Goal: Task Accomplishment & Management: Complete application form

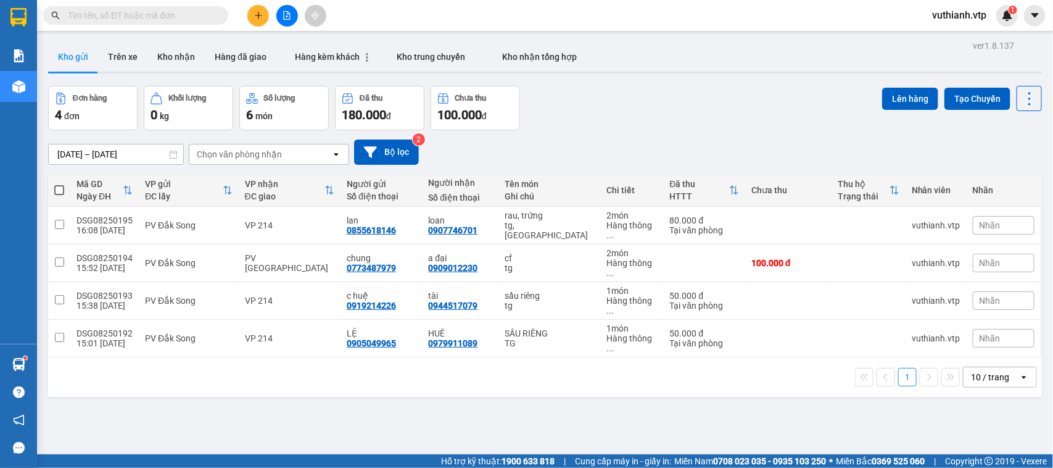
scroll to position [14, 0]
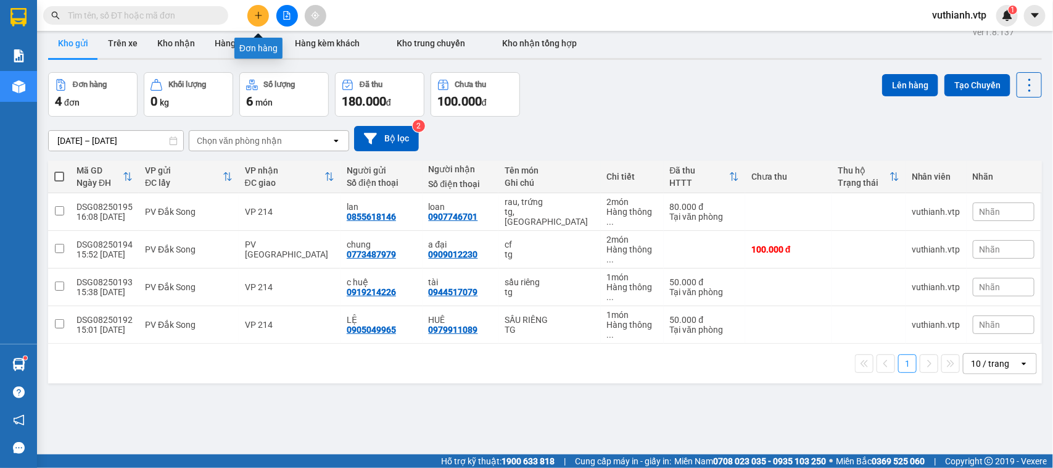
click at [254, 13] on icon "plus" at bounding box center [258, 15] width 9 height 9
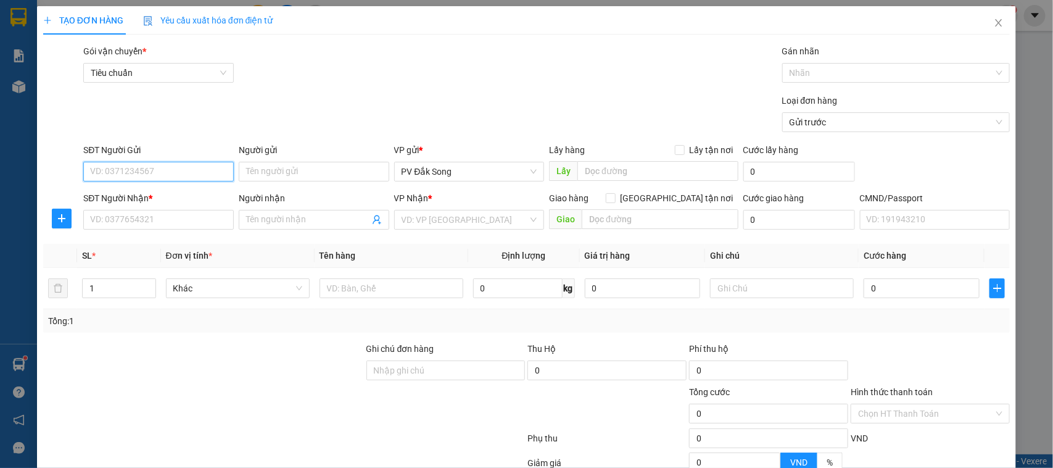
click at [148, 167] on input "SĐT Người Gửi" at bounding box center [158, 172] width 151 height 20
click at [146, 171] on input "SĐT Người Gửi" at bounding box center [158, 172] width 151 height 20
type input "0975366854"
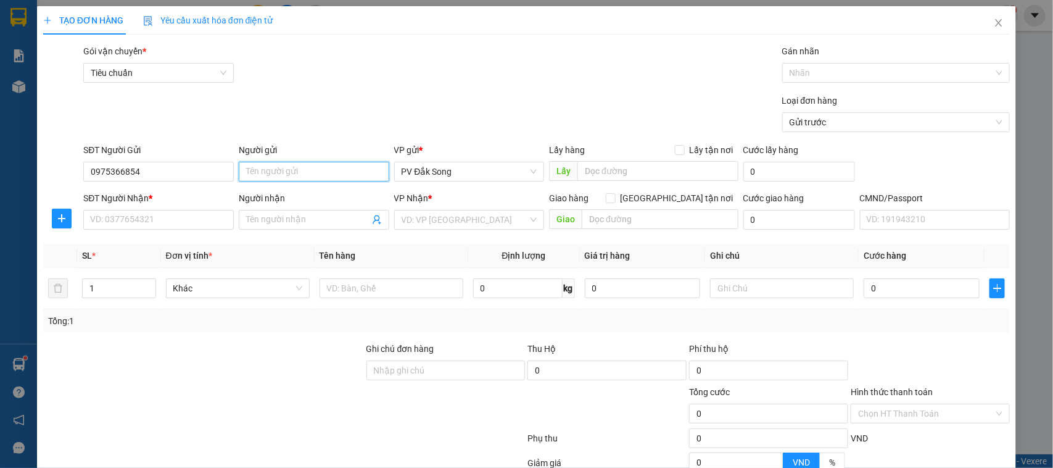
click at [278, 167] on input "Người gửi" at bounding box center [314, 172] width 151 height 20
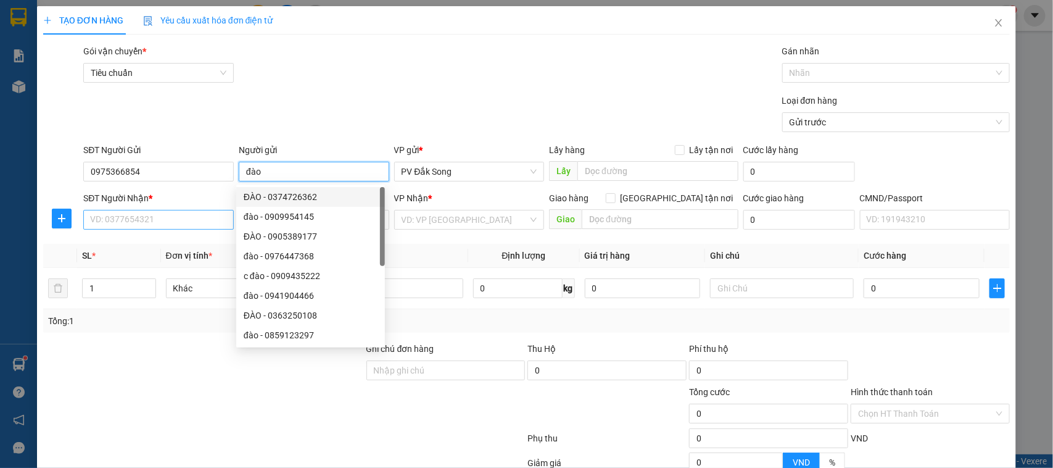
type input "đào"
click at [161, 217] on input "SĐT Người Nhận *" at bounding box center [158, 220] width 151 height 20
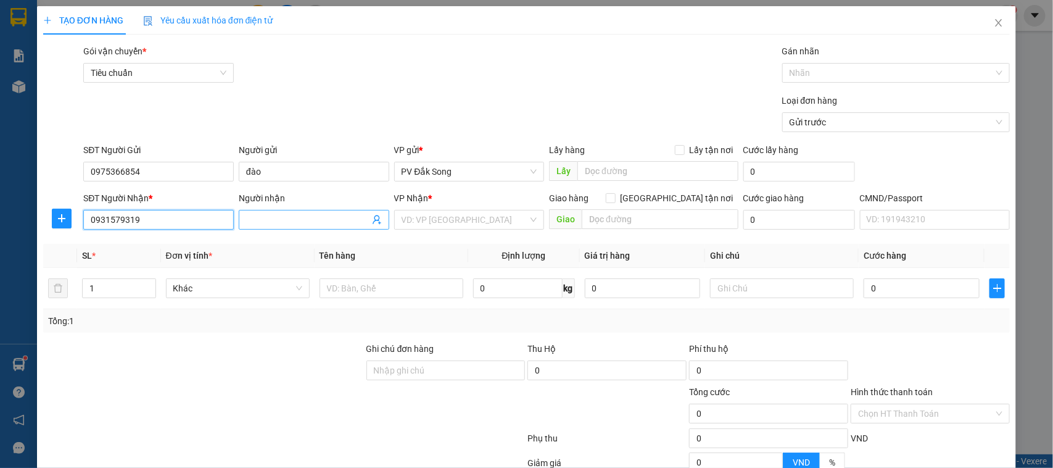
type input "0931579319"
click at [278, 217] on input "Người nhận" at bounding box center [307, 220] width 123 height 14
type input "hằng /0963352034"
click at [473, 217] on input "search" at bounding box center [465, 219] width 127 height 19
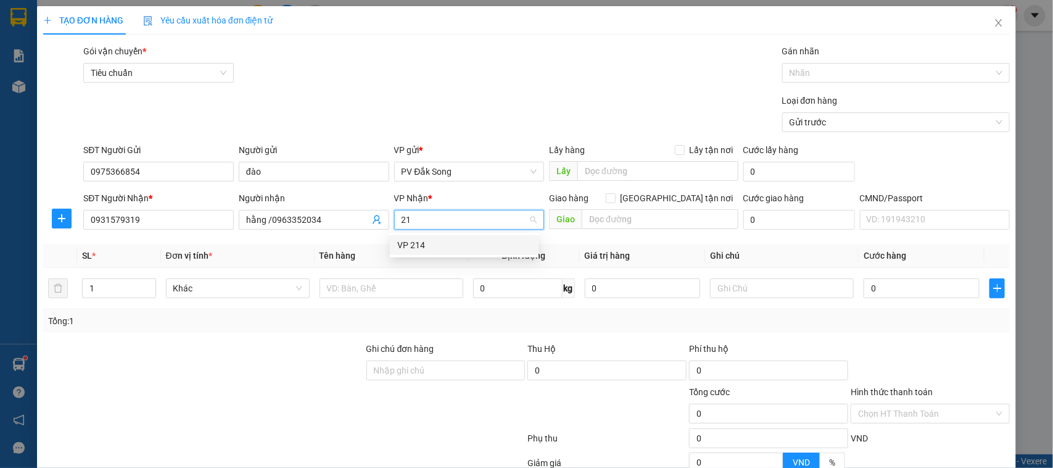
type input "214"
click at [469, 246] on div "VP 214" at bounding box center [464, 245] width 134 height 14
click at [399, 288] on input "text" at bounding box center [395, 288] width 143 height 20
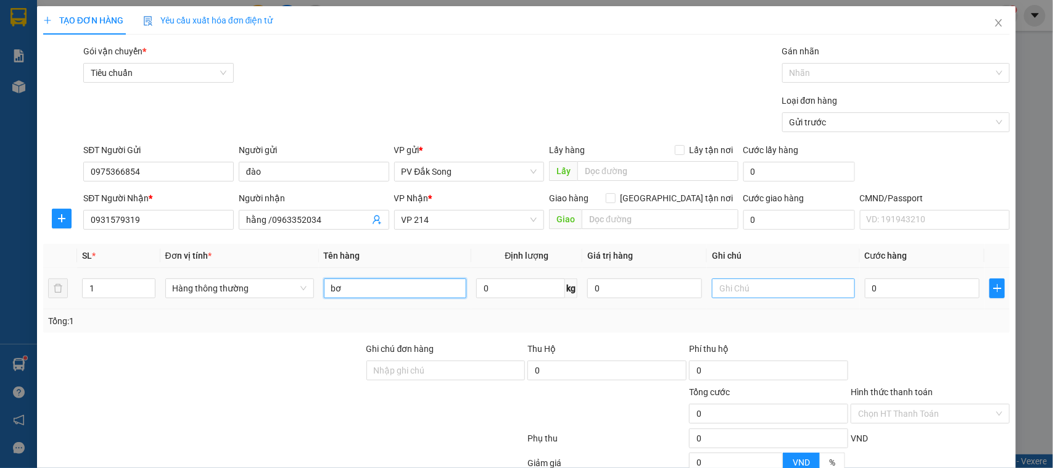
type input "bơ"
click at [792, 289] on input "text" at bounding box center [783, 288] width 143 height 20
type input "tx"
click at [109, 283] on input "1" at bounding box center [119, 288] width 72 height 19
type input "2"
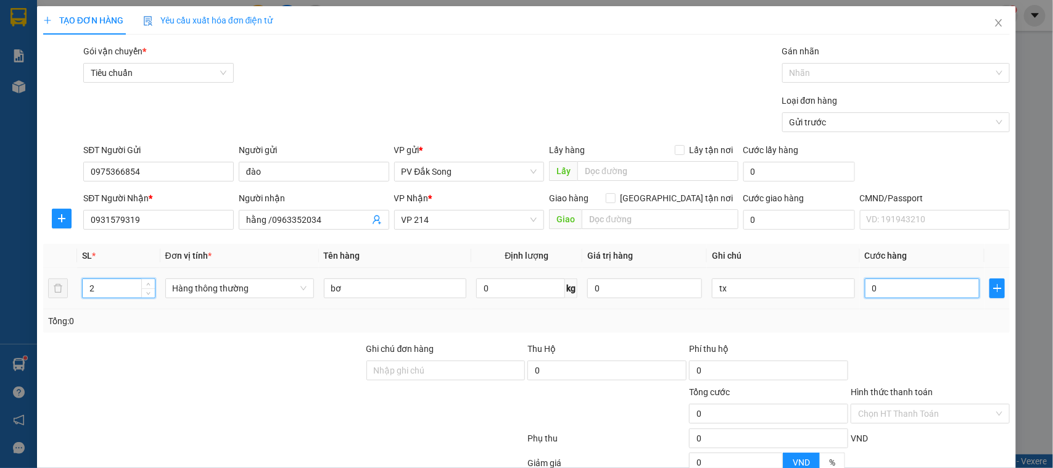
click at [918, 290] on input "0" at bounding box center [922, 288] width 115 height 20
type input "008"
type input "8"
type input "0.080"
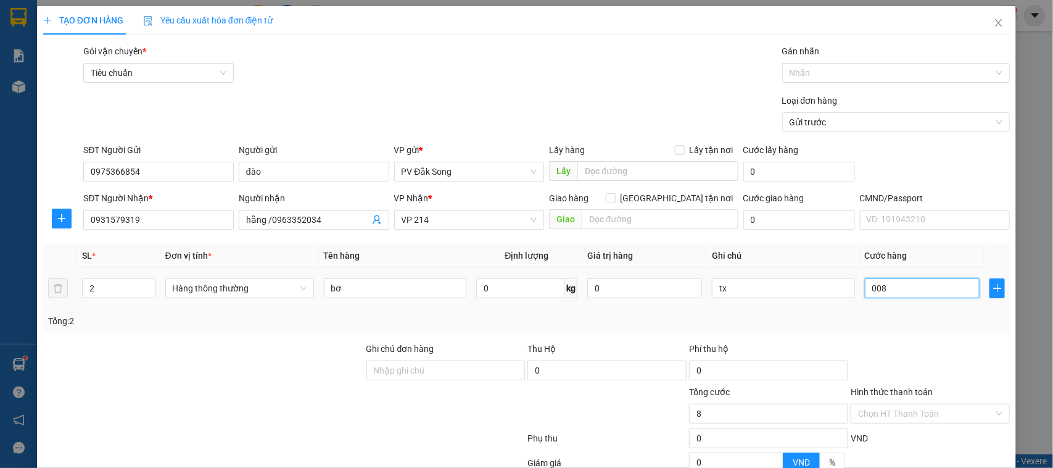
type input "80"
type input "00.800"
type input "800"
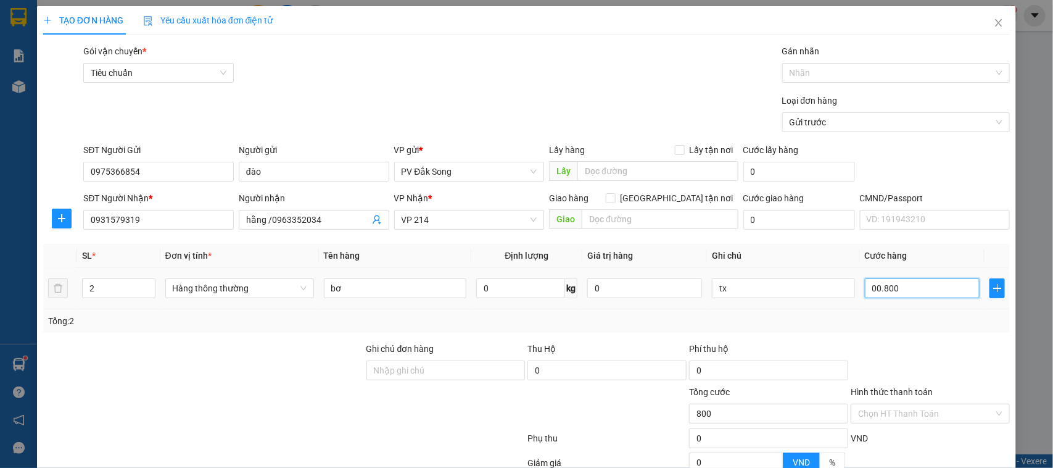
type input "0.008.000"
type input "8.000"
type input "000.080.000"
type input "80.000"
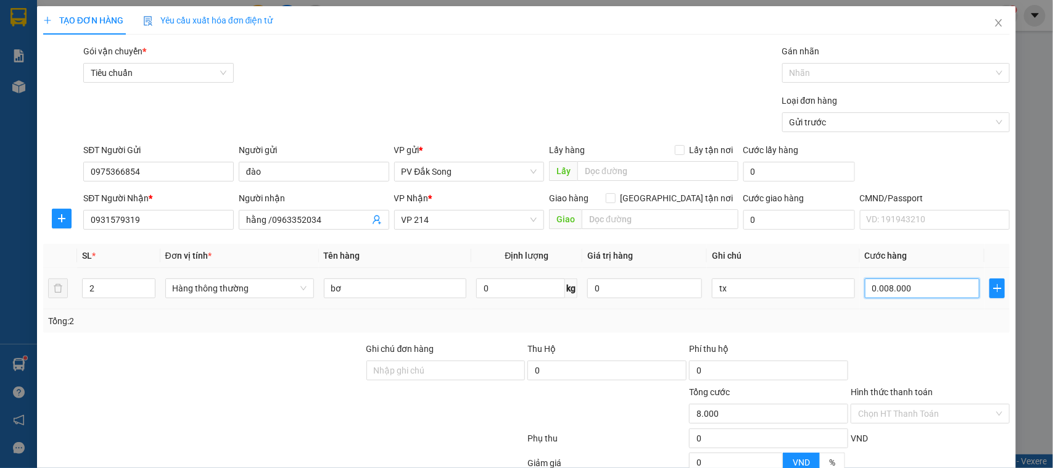
type input "80.000"
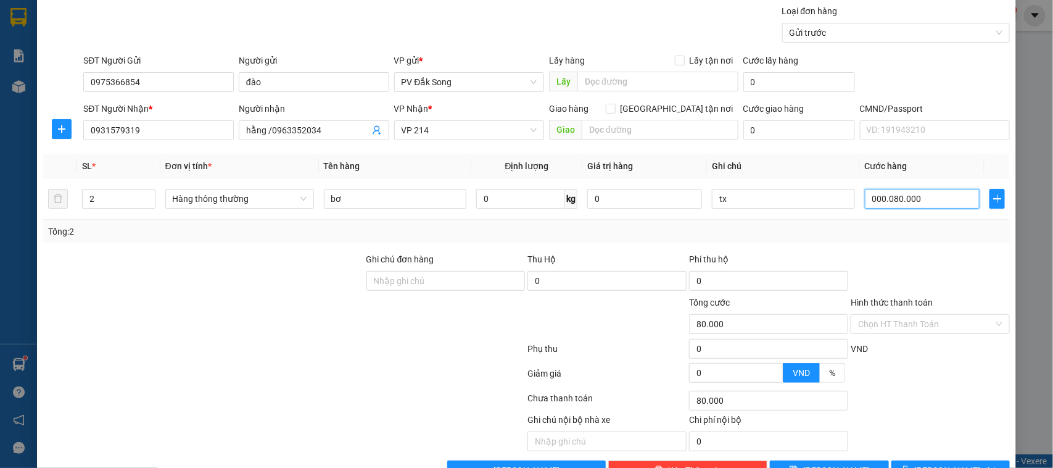
scroll to position [127, 0]
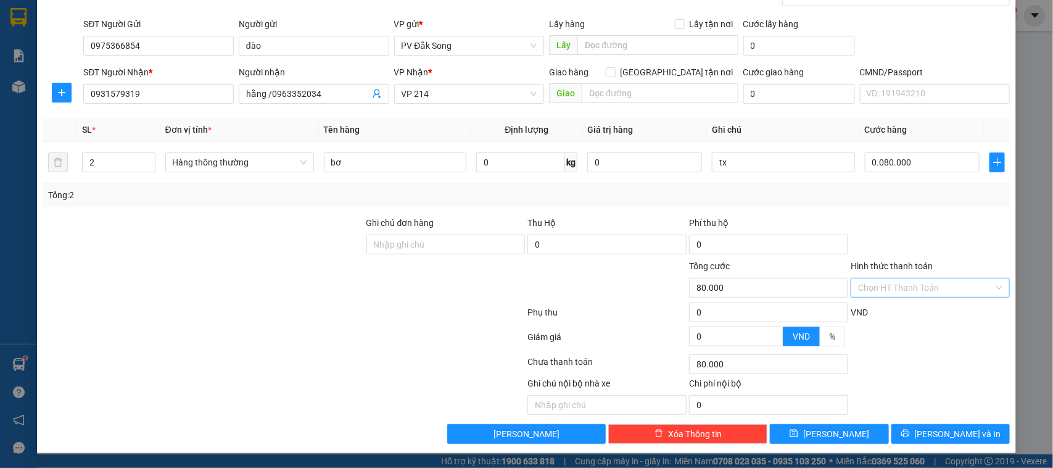
type input "80.000"
click at [944, 290] on input "Hình thức thanh toán" at bounding box center [926, 287] width 136 height 19
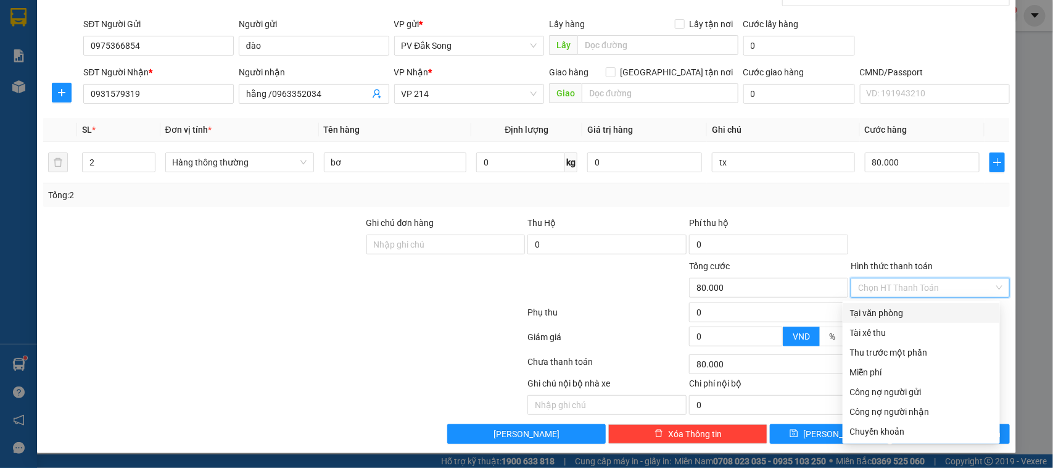
click at [936, 309] on div "Tại văn phòng" at bounding box center [921, 313] width 143 height 14
type input "0"
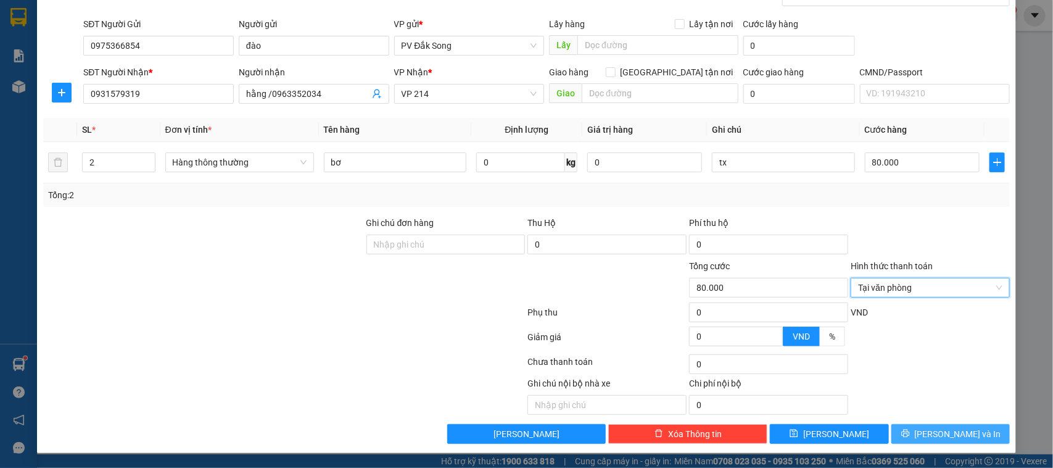
click at [940, 430] on span "[PERSON_NAME] và In" at bounding box center [958, 434] width 86 height 14
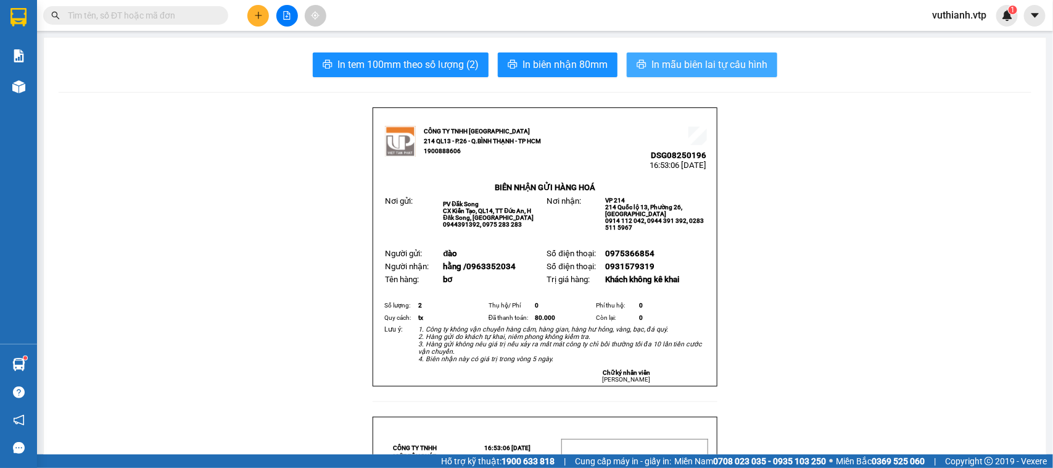
click at [716, 65] on span "In mẫu biên lai tự cấu hình" at bounding box center [710, 64] width 116 height 15
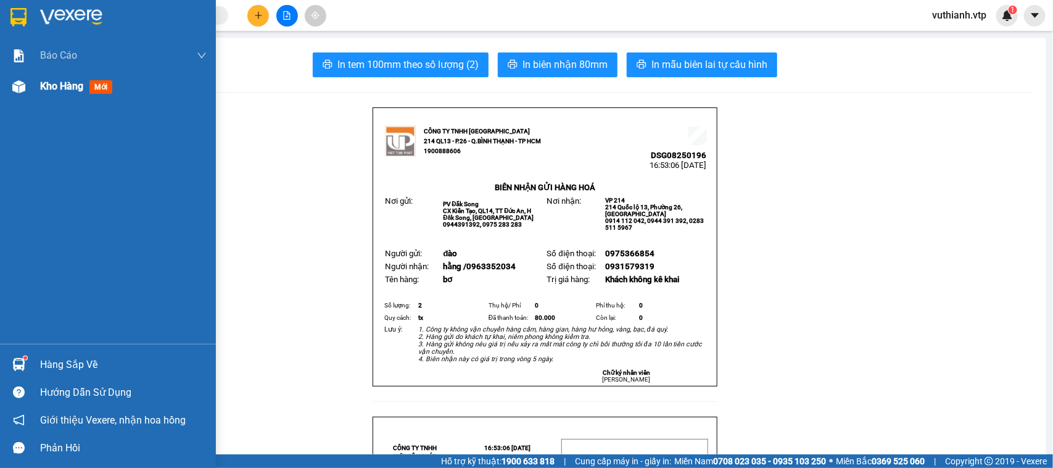
click at [20, 86] on img at bounding box center [18, 86] width 13 height 13
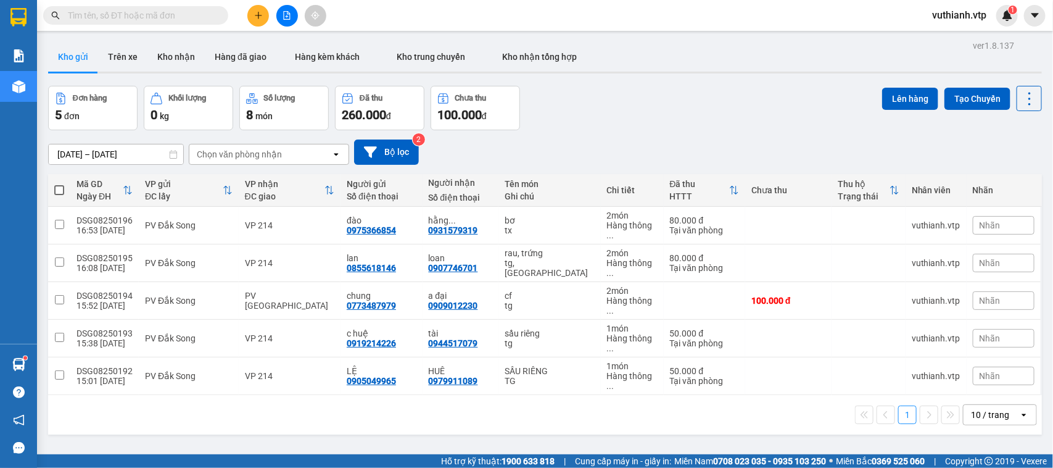
click at [653, 121] on div "Đơn hàng 5 đơn Khối lượng 0 kg Số lượng 8 món Đã thu 260.000 đ Chưa thu 100.000…" at bounding box center [545, 108] width 994 height 44
click at [255, 20] on button at bounding box center [258, 16] width 22 height 22
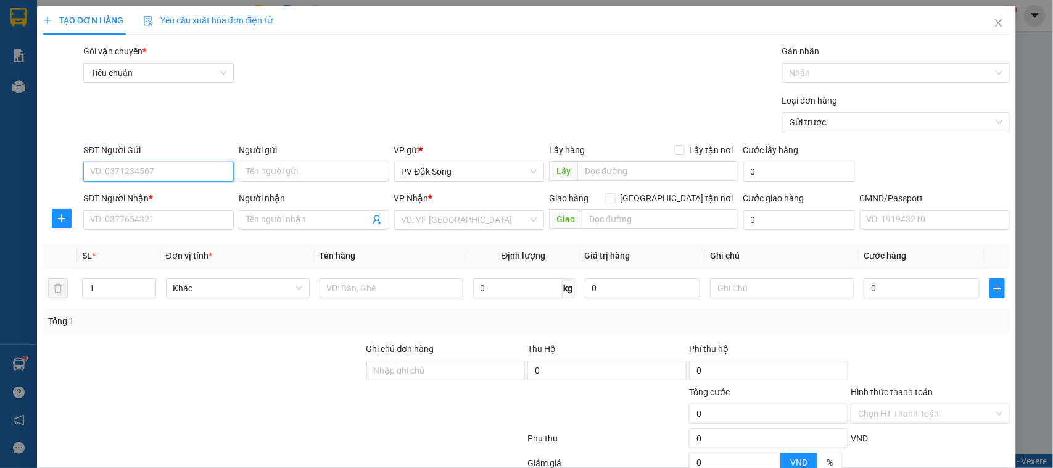
click at [145, 168] on input "SĐT Người Gửi" at bounding box center [158, 172] width 151 height 20
type input "0935819679"
click at [175, 195] on div "0935819679 - cô tám" at bounding box center [157, 197] width 134 height 14
type input "cô tám"
type input "0914457146"
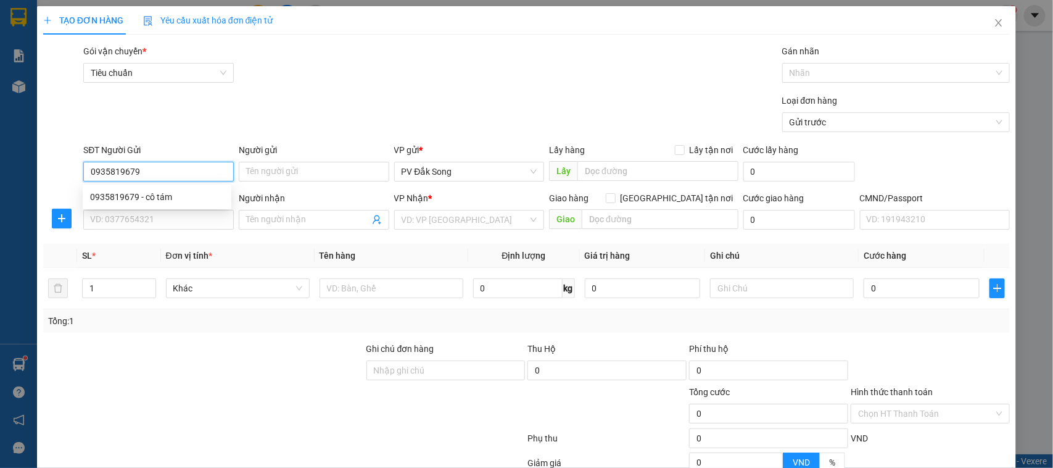
type input "khoan"
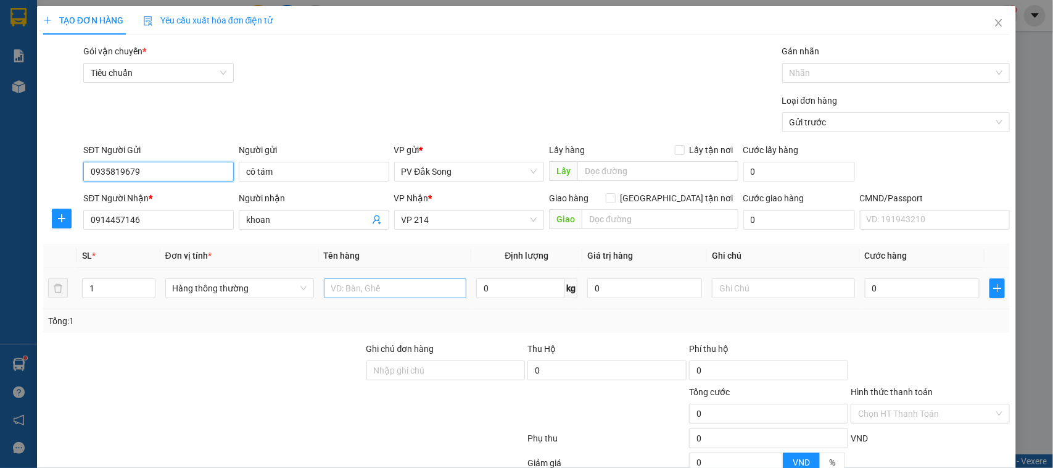
type input "0935819679"
click at [420, 289] on input "text" at bounding box center [395, 288] width 143 height 20
type input "đông lạnh"
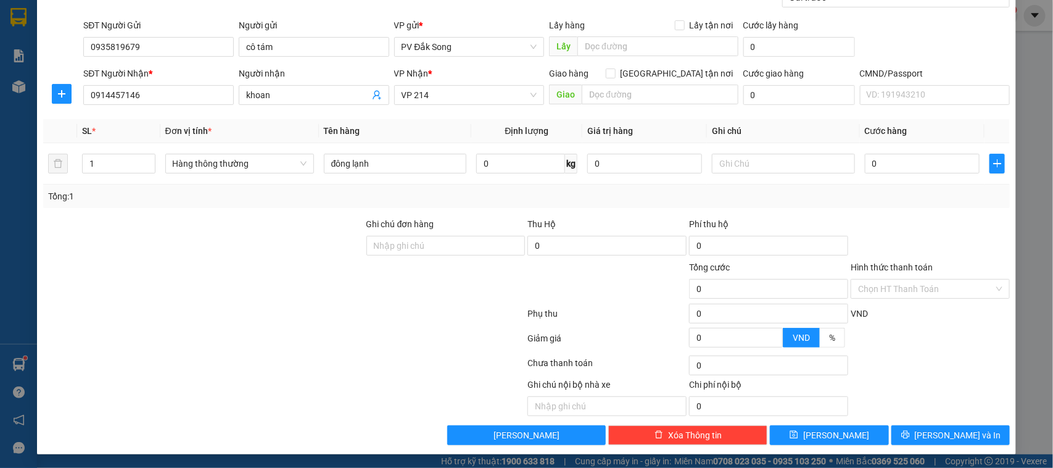
click at [764, 293] on div "Transit Pickup Surcharge Ids Transit Deliver Surcharge Ids Transit Deliver Surc…" at bounding box center [527, 182] width 968 height 525
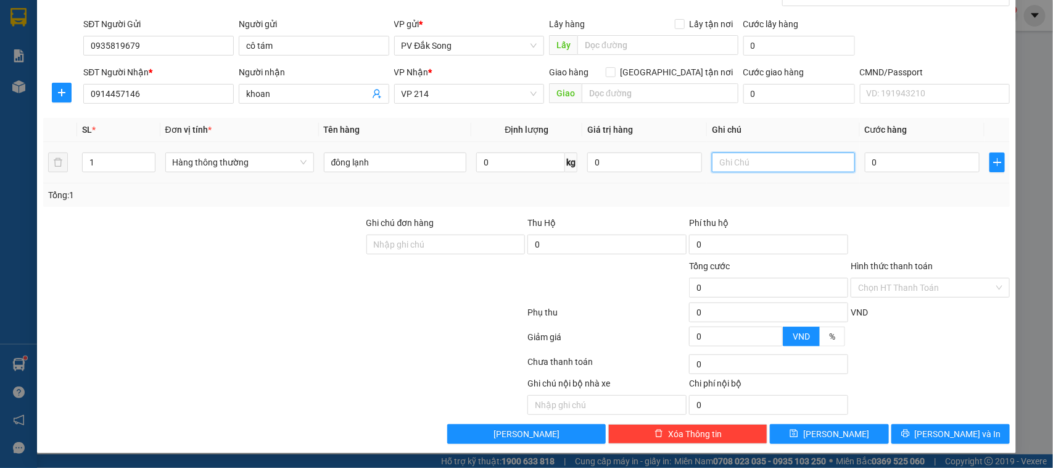
click at [812, 161] on input "text" at bounding box center [783, 162] width 143 height 20
type input "tx"
click at [908, 162] on input "0" at bounding box center [922, 162] width 115 height 20
type input "003"
type input "3"
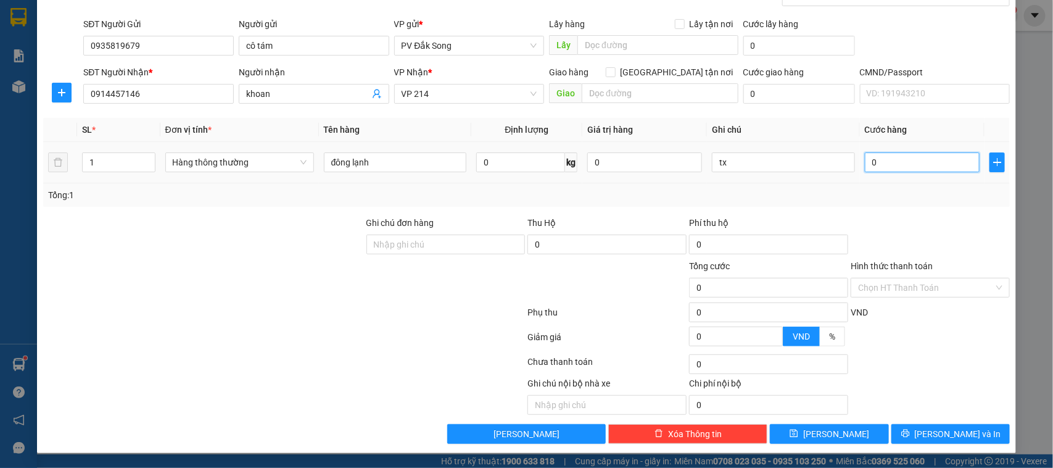
type input "3"
type input "0.030"
type input "30"
type input "00.300"
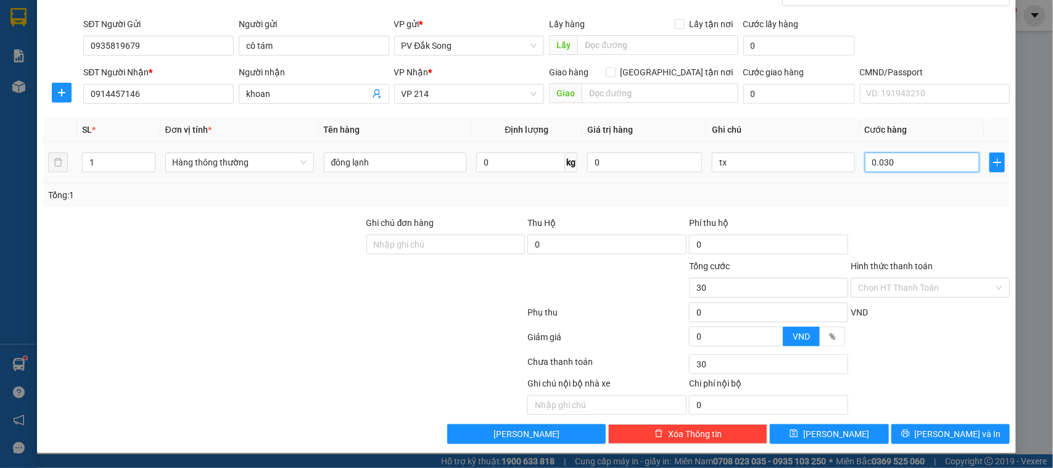
type input "300"
type input "00.003.000"
type input "3.000"
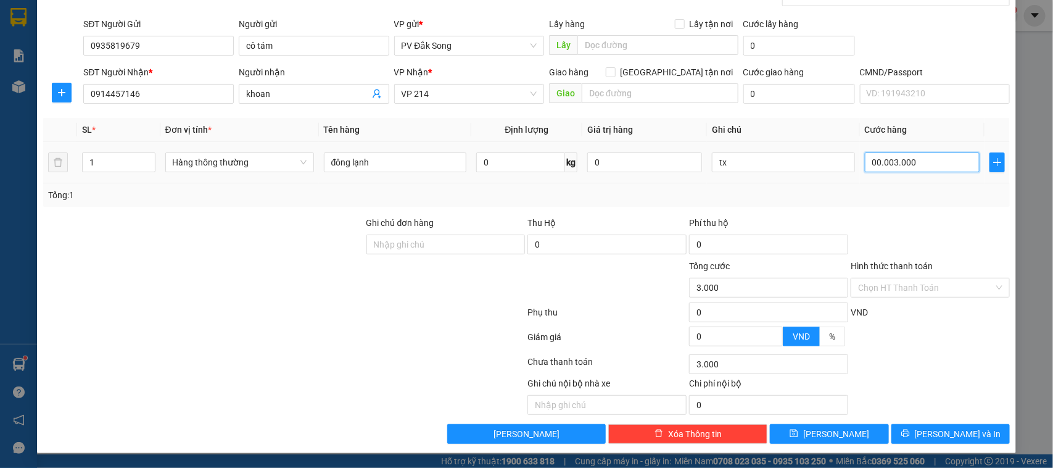
type input "000.030.000"
type input "30.000"
type input "300.000"
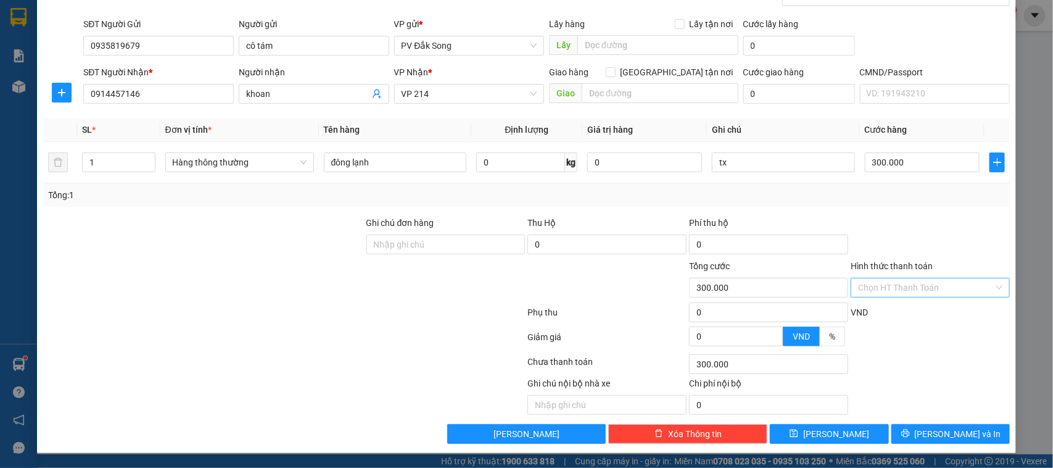
click at [931, 284] on input "Hình thức thanh toán" at bounding box center [926, 287] width 136 height 19
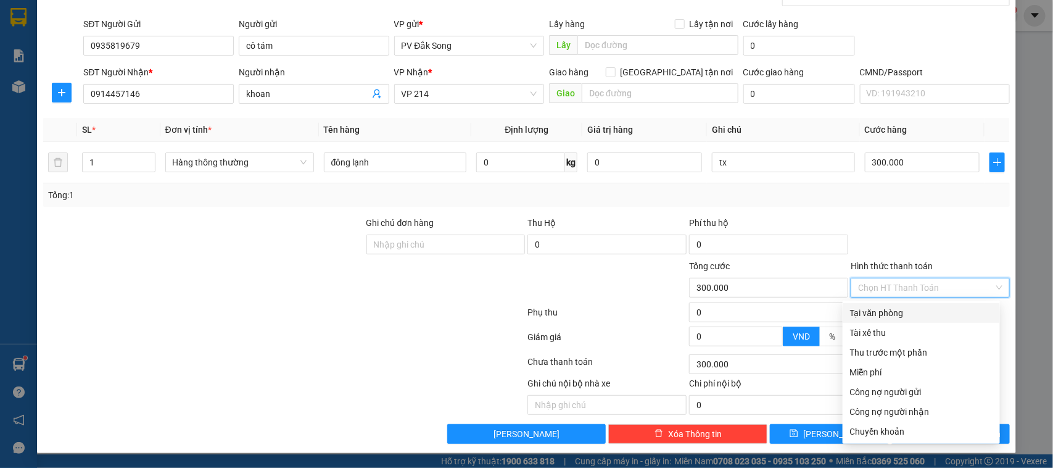
click at [908, 307] on div "Tại văn phòng" at bounding box center [921, 313] width 143 height 14
type input "0"
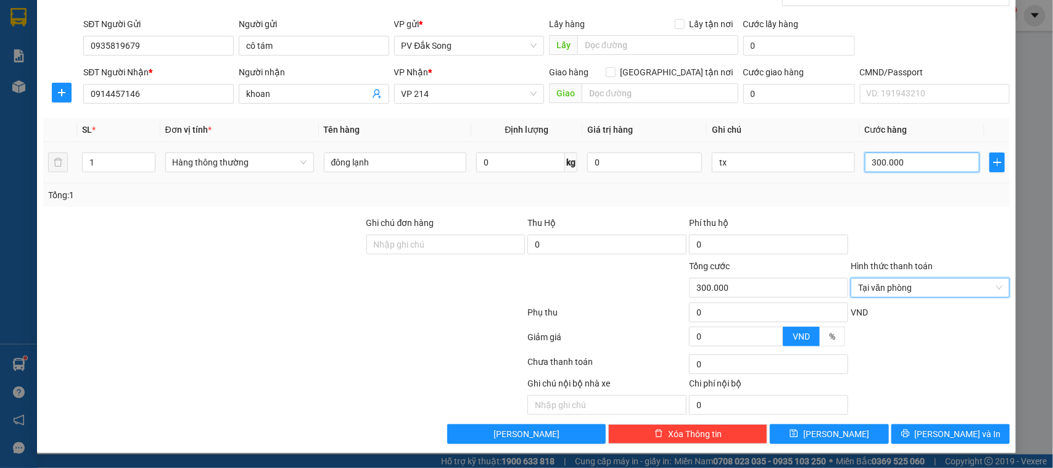
click at [923, 161] on input "300.000" at bounding box center [922, 162] width 115 height 20
type input "0"
type input "003"
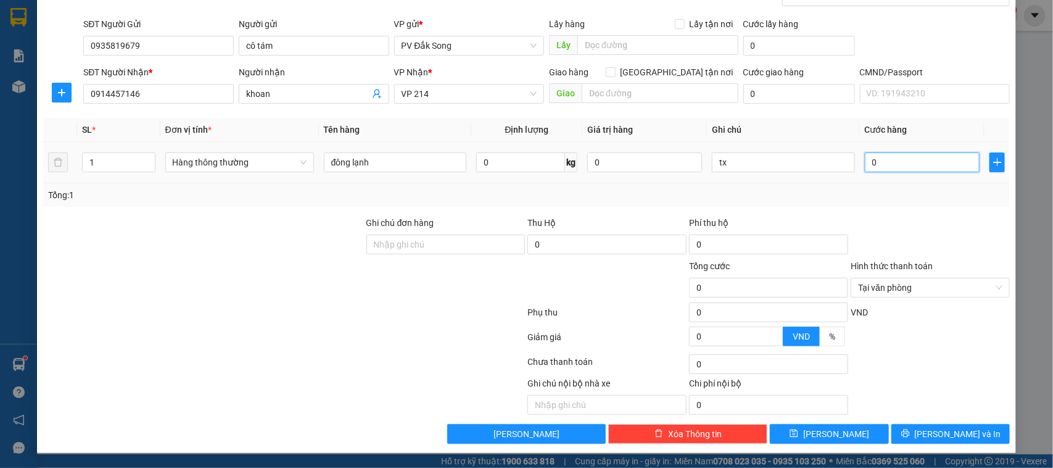
type input "3"
type input "0.030"
type input "30"
type input "000.300"
type input "300"
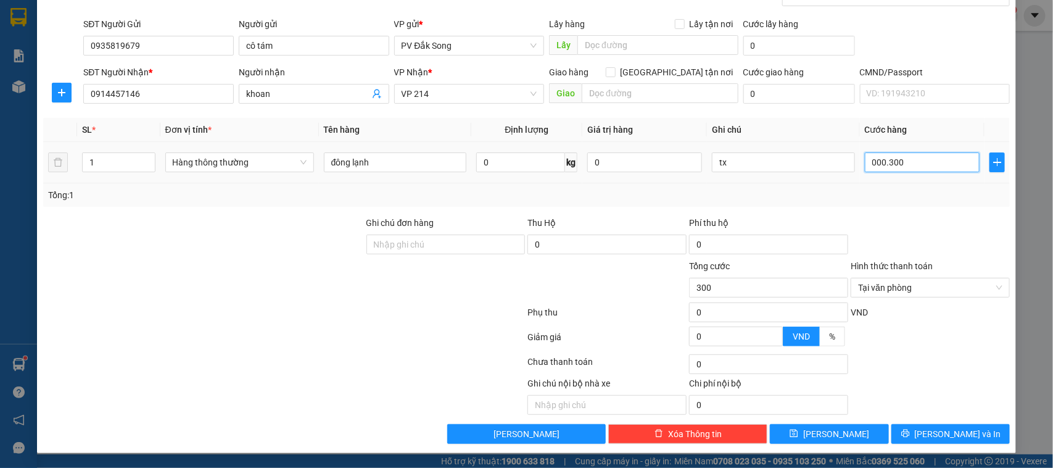
type input "0.003.000"
type input "3.000"
type input "000.330.000"
type input "330.000"
type input "000.333.000"
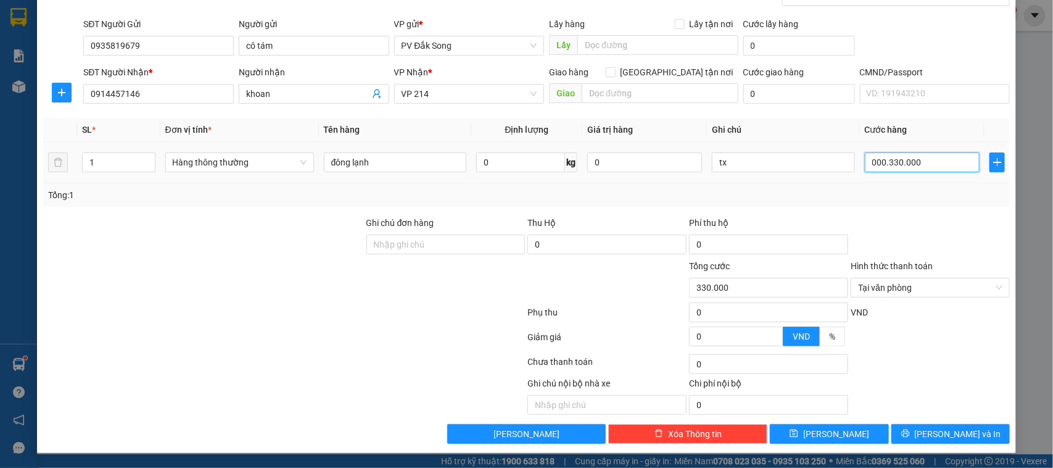
type input "333.000"
type input "000.333.300"
type input "333.300"
type input "00.033.330"
type input "33.330"
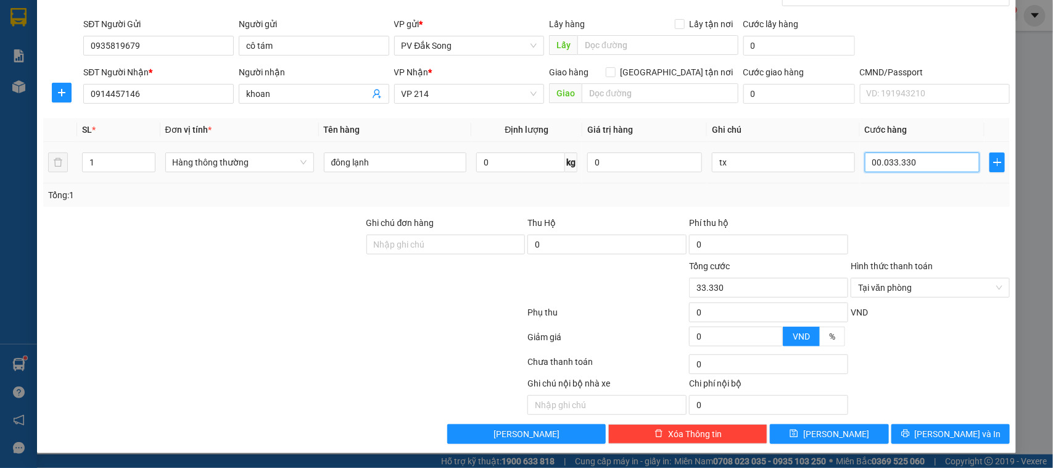
type input "0.003.333"
type input "3.333"
type input "000.333"
type input "333"
type input "00.033"
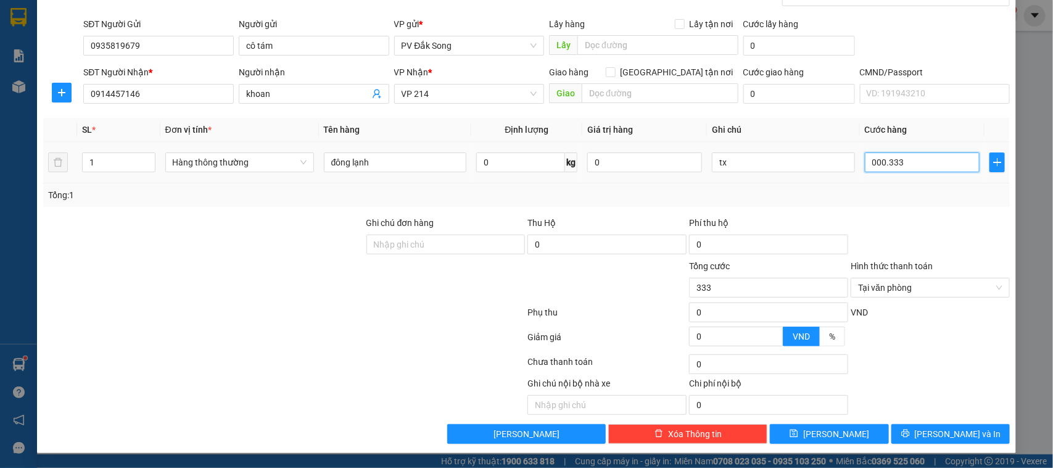
type input "33"
type input "0.003"
type input "3"
type input "000"
type input "0"
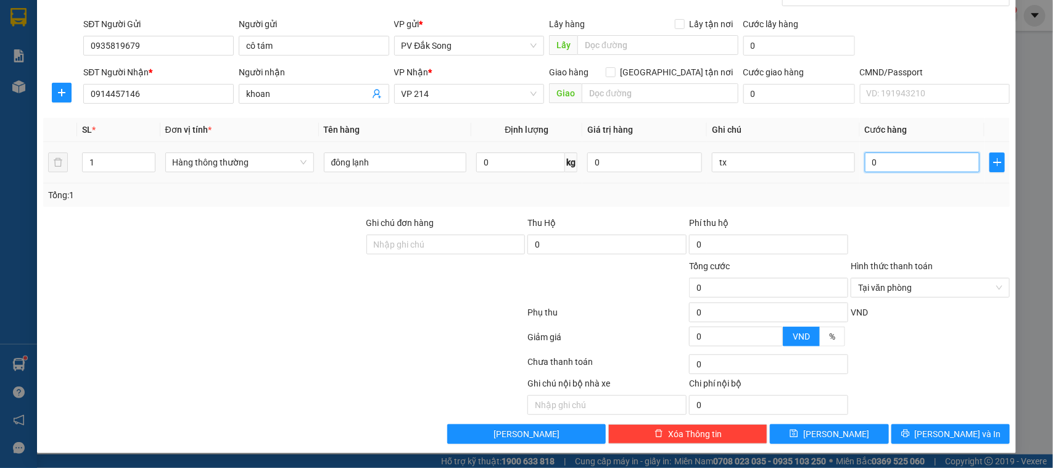
type input "003"
type input "3"
type input "0.030"
type input "30"
type input "00.300"
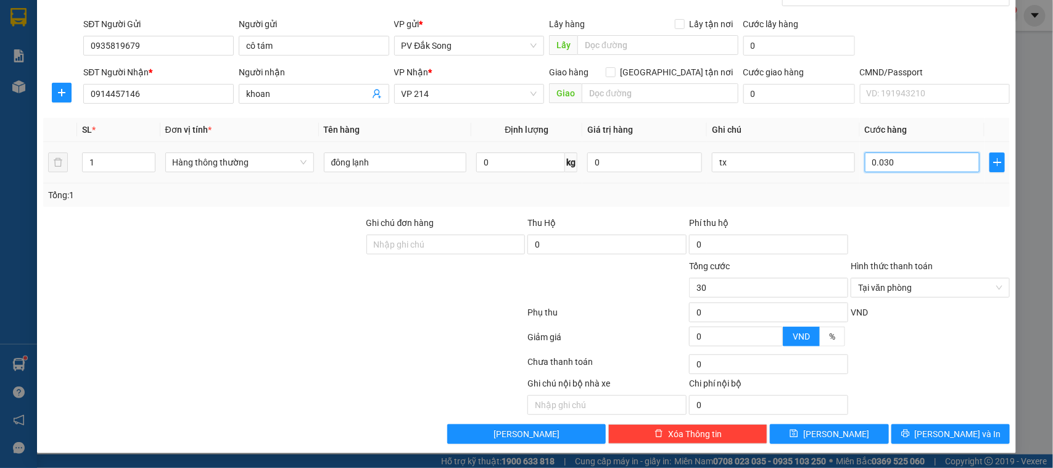
type input "300"
type input "0.003.000"
type input "3.000"
type input "000.030.000"
type input "30.000"
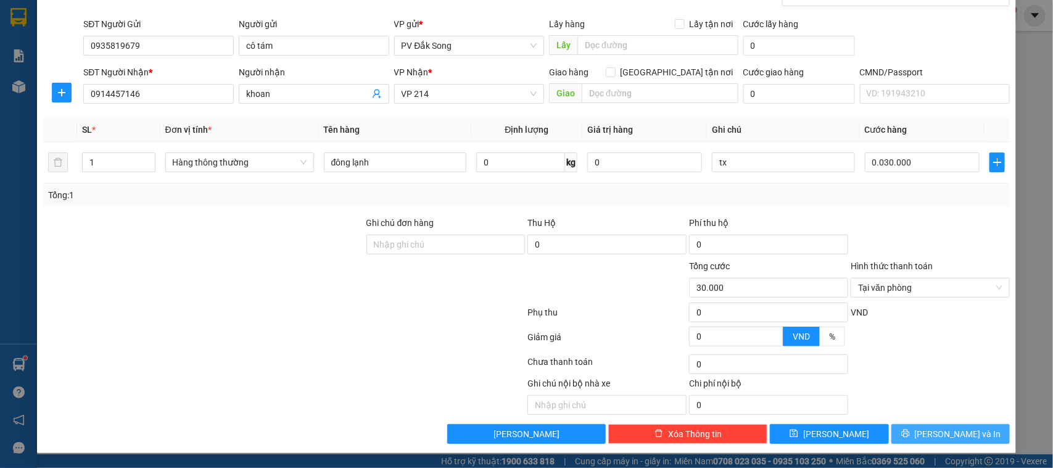
click at [947, 435] on span "[PERSON_NAME] và In" at bounding box center [958, 434] width 86 height 14
type input "30.000"
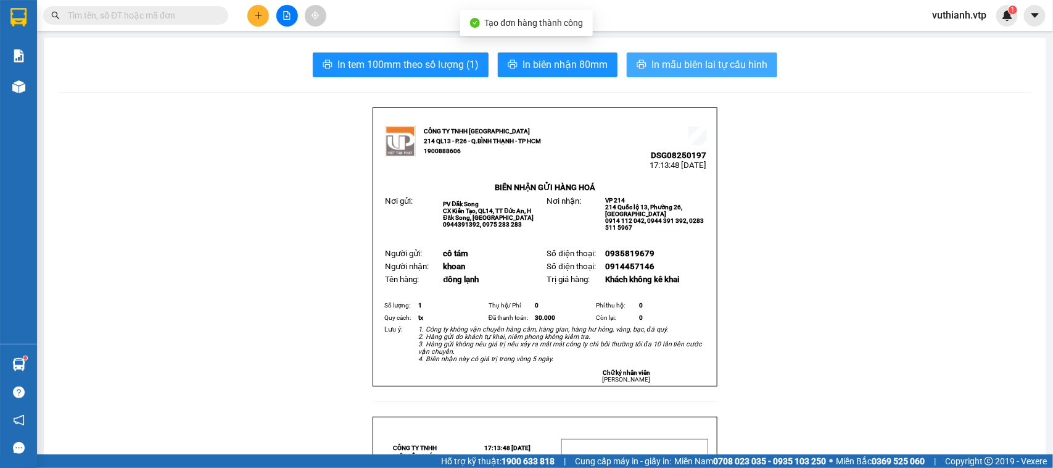
click at [721, 67] on span "In mẫu biên lai tự cấu hình" at bounding box center [710, 64] width 116 height 15
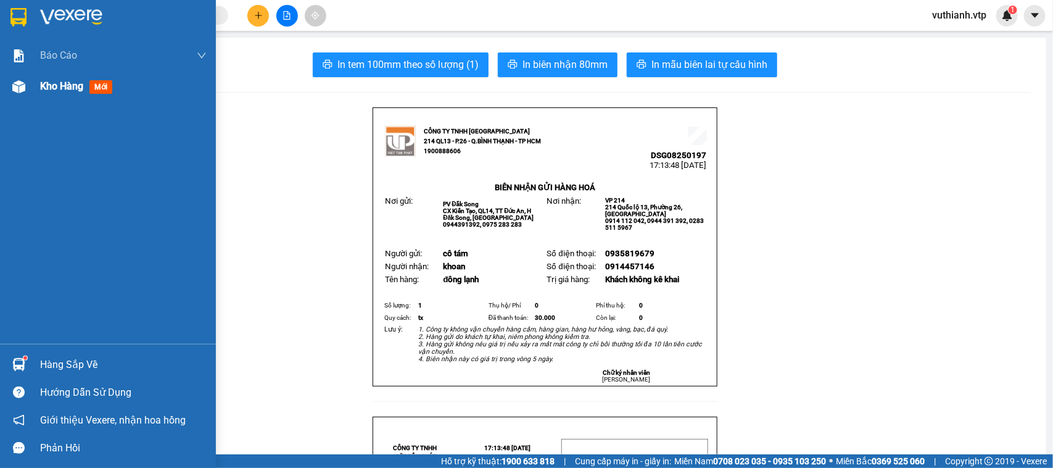
click at [29, 93] on div "Kho hàng mới" at bounding box center [108, 86] width 216 height 31
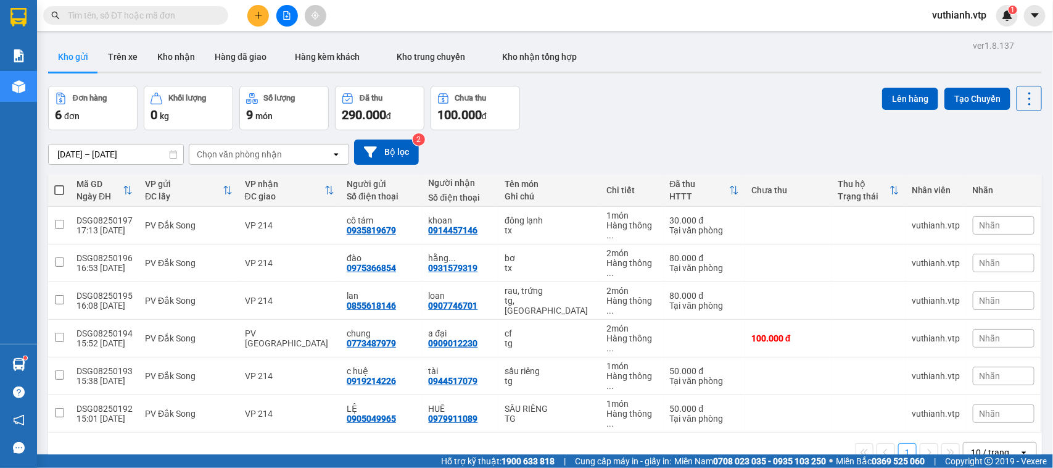
scroll to position [57, 0]
